Goal: Information Seeking & Learning: Find specific fact

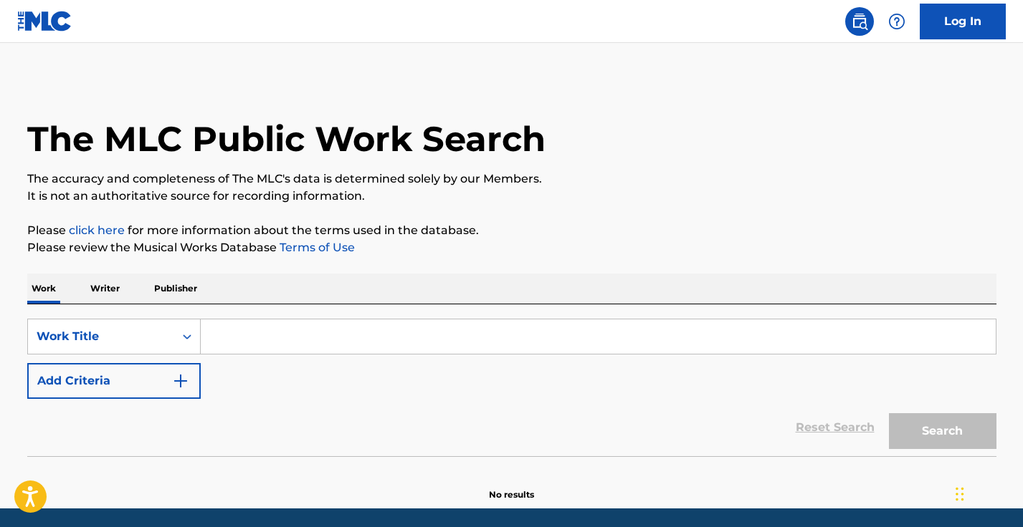
click at [226, 341] on input "Search Form" at bounding box center [598, 337] width 795 height 34
click at [183, 380] on img "Search Form" at bounding box center [180, 381] width 17 height 17
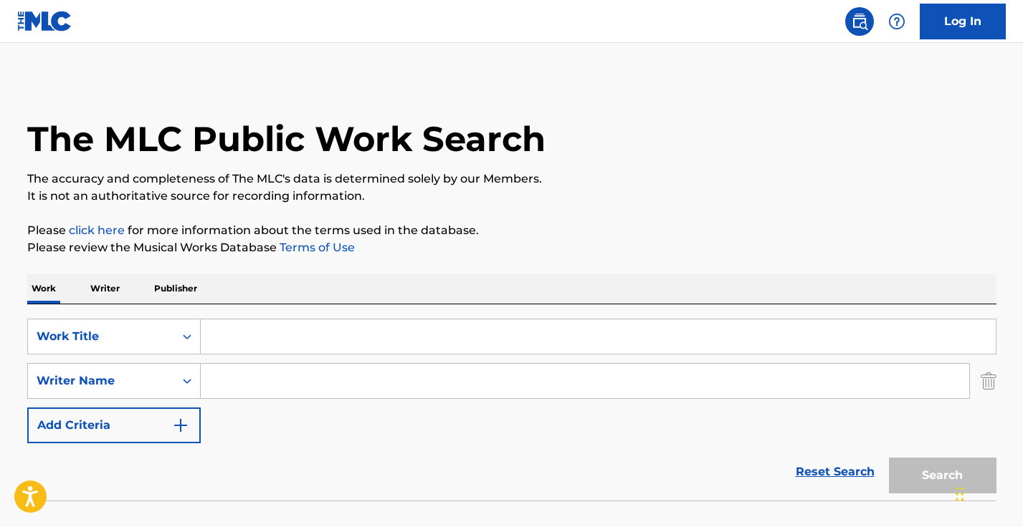
click at [229, 340] on input "Search Form" at bounding box center [598, 337] width 795 height 34
paste input ""Let Me Lay Beside You" written by [PERSON_NAME]"
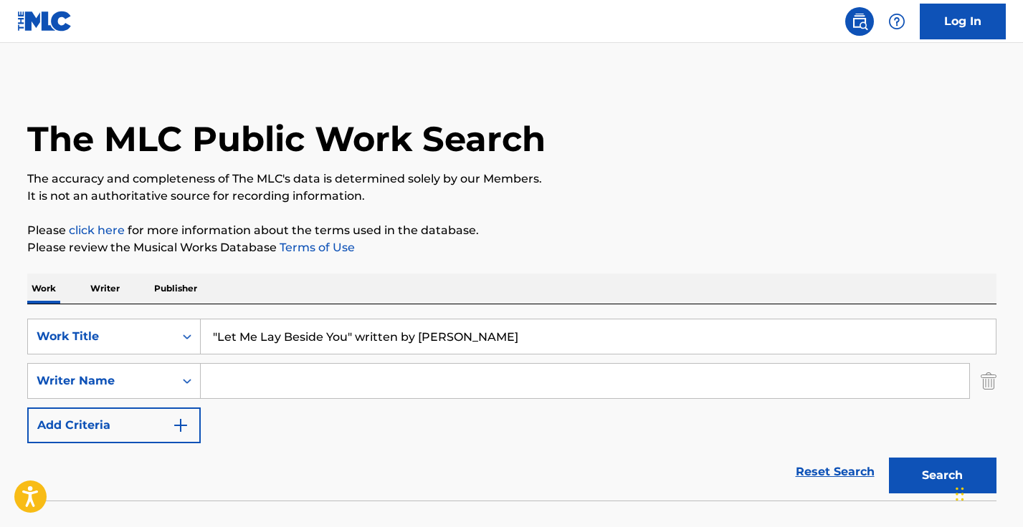
drag, startPoint x: 348, startPoint y: 333, endPoint x: 551, endPoint y: 351, distance: 204.3
click at [550, 352] on input ""Let Me Lay Beside You" written by [PERSON_NAME]" at bounding box center [598, 337] width 795 height 34
click at [217, 336] on input ""Let Me Lay Beside You" at bounding box center [598, 337] width 795 height 34
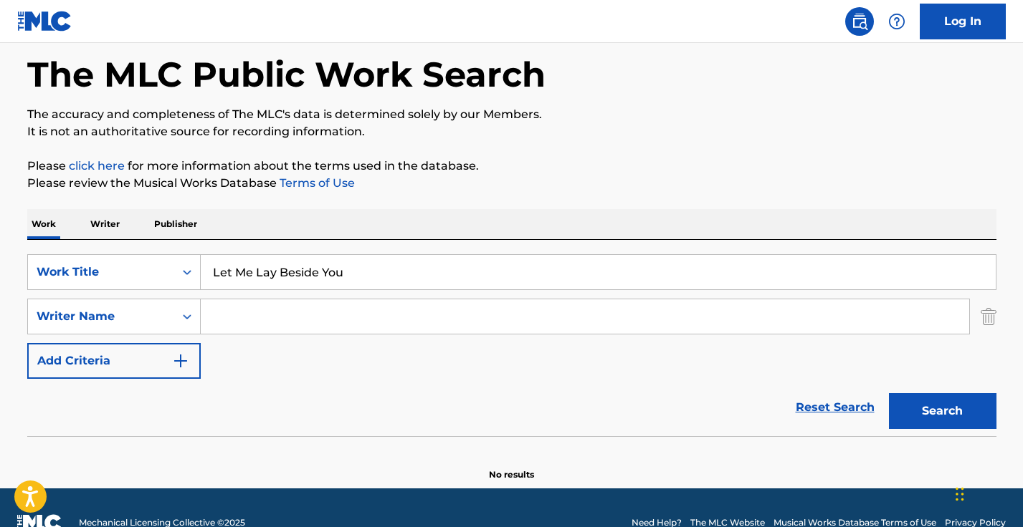
scroll to position [65, 0]
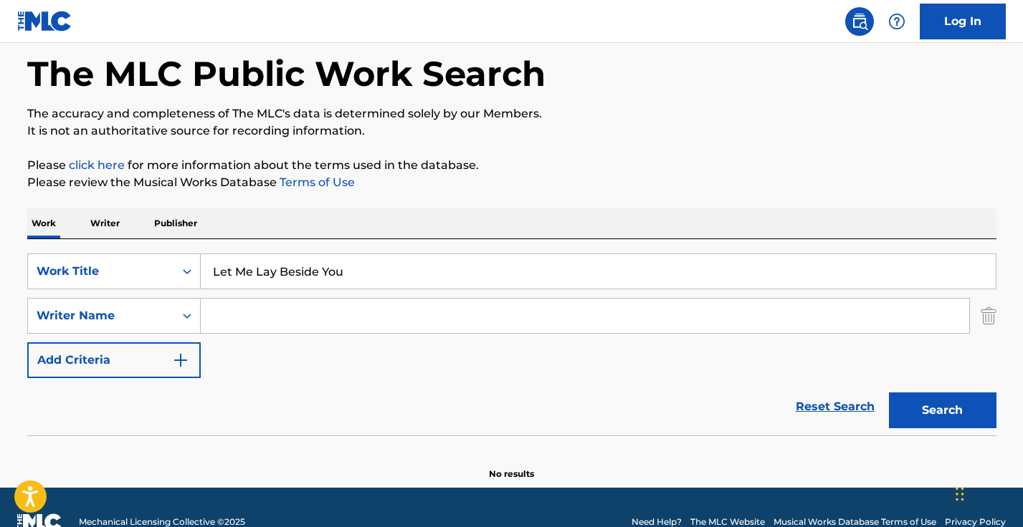
type input "Let Me Lay Beside You"
click at [220, 313] on input "Search Form" at bounding box center [585, 316] width 768 height 34
paste input ""Let Me Lay Beside You" written by [PERSON_NAME]"
drag, startPoint x: 420, startPoint y: 318, endPoint x: 117, endPoint y: 268, distance: 307.3
click at [117, 268] on div "SearchWithCriteria41ff27ed-aa93-427b-adae-712475d9952b Work Title Let Me Lay Be…" at bounding box center [511, 316] width 969 height 125
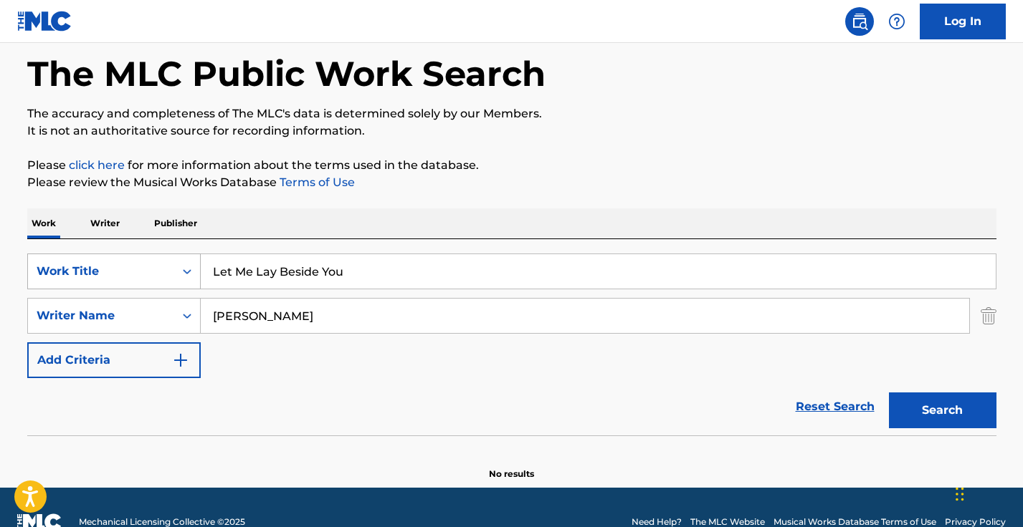
type input "[PERSON_NAME]"
click at [942, 411] on button "Search" at bounding box center [943, 411] width 108 height 36
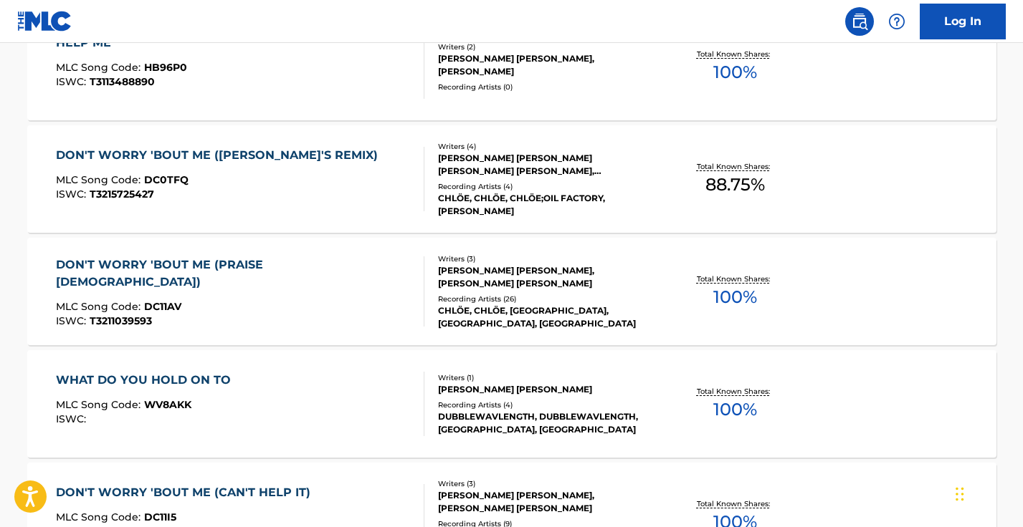
scroll to position [521, 0]
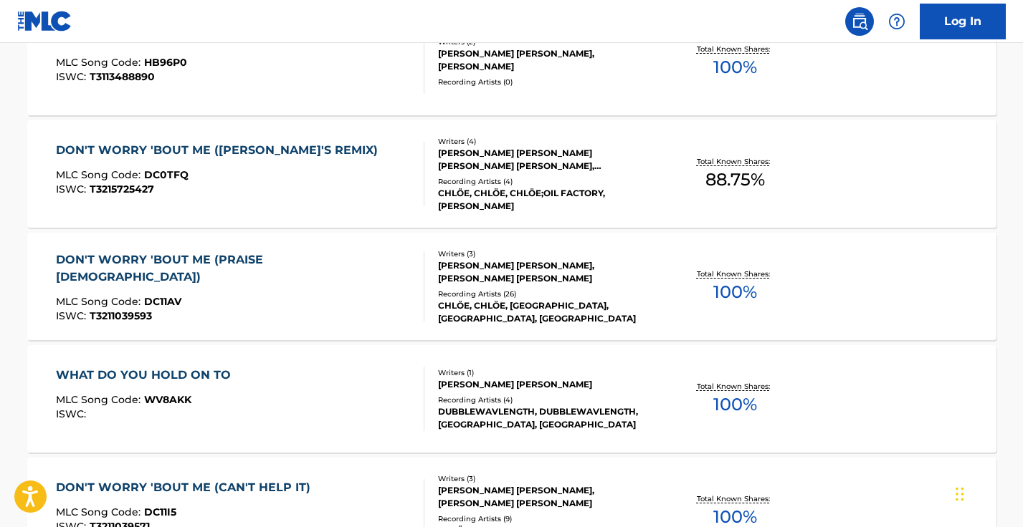
click at [294, 297] on div "MLC Song Code : DC11AV" at bounding box center [234, 304] width 356 height 14
